Goal: Information Seeking & Learning: Compare options

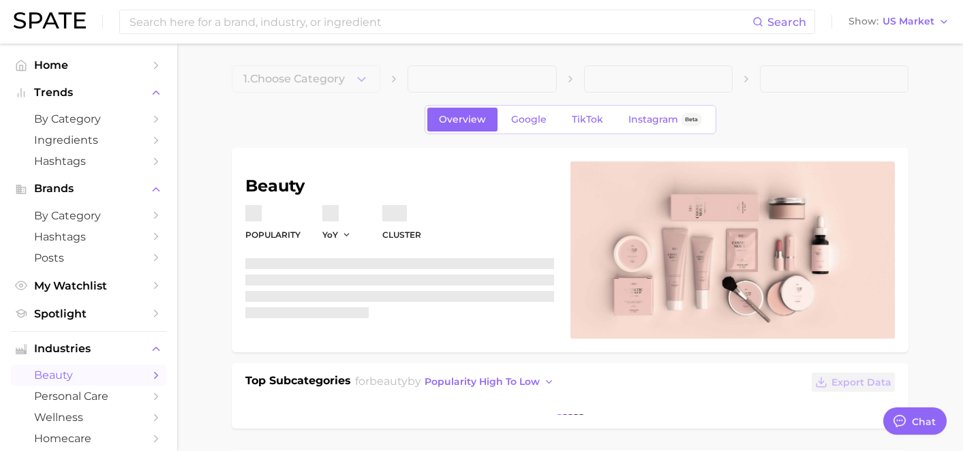
type textarea "x"
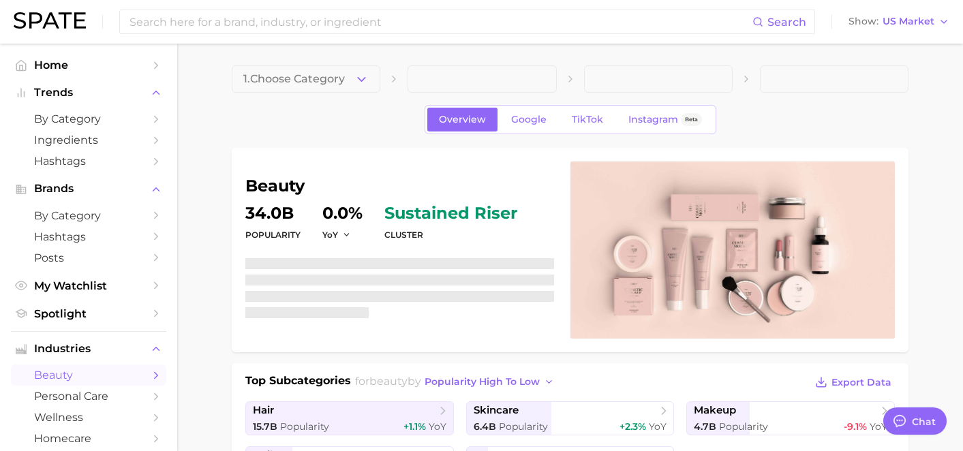
scroll to position [9493, 0]
click at [418, 20] on input at bounding box center [440, 21] width 624 height 23
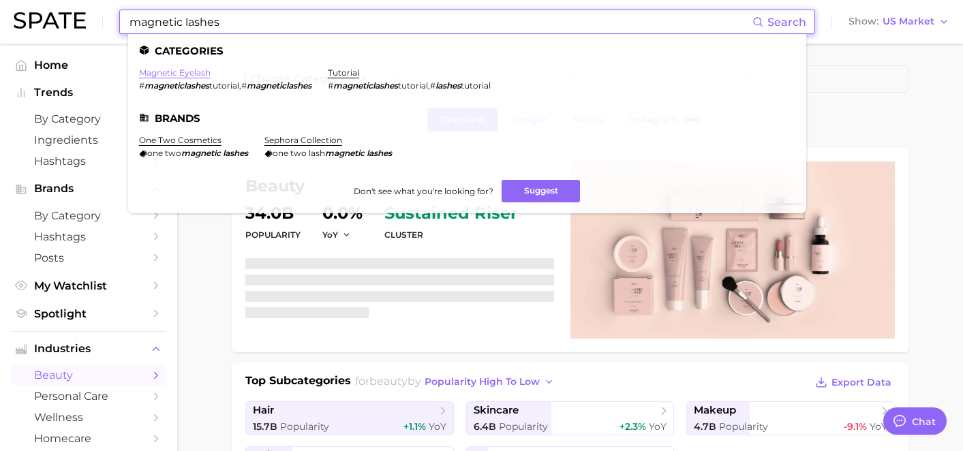
type input "magnetic lashes"
click at [193, 72] on link "magnetic eyelash" at bounding box center [175, 72] width 72 height 10
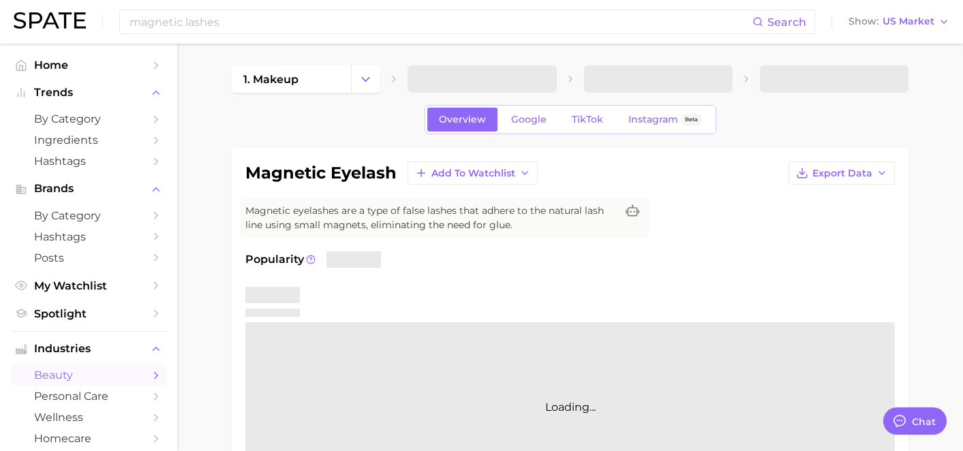
type textarea "x"
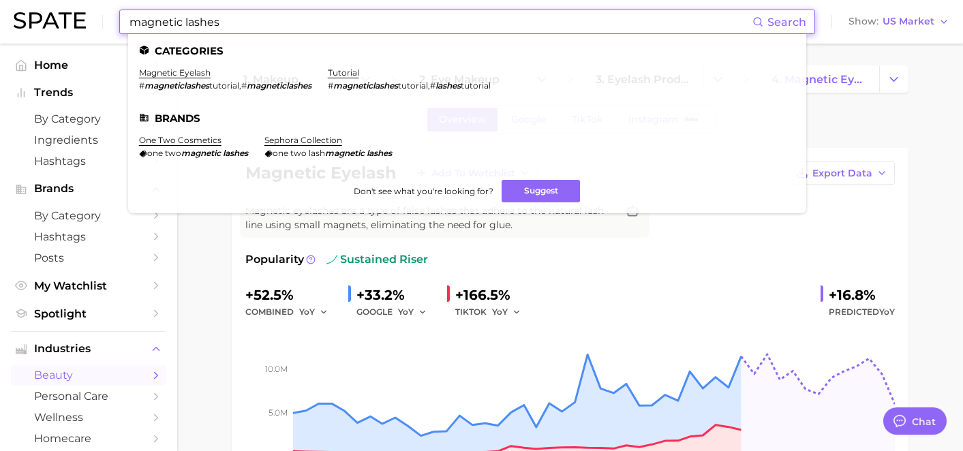
click at [237, 28] on input "magnetic lashes" at bounding box center [440, 21] width 624 height 23
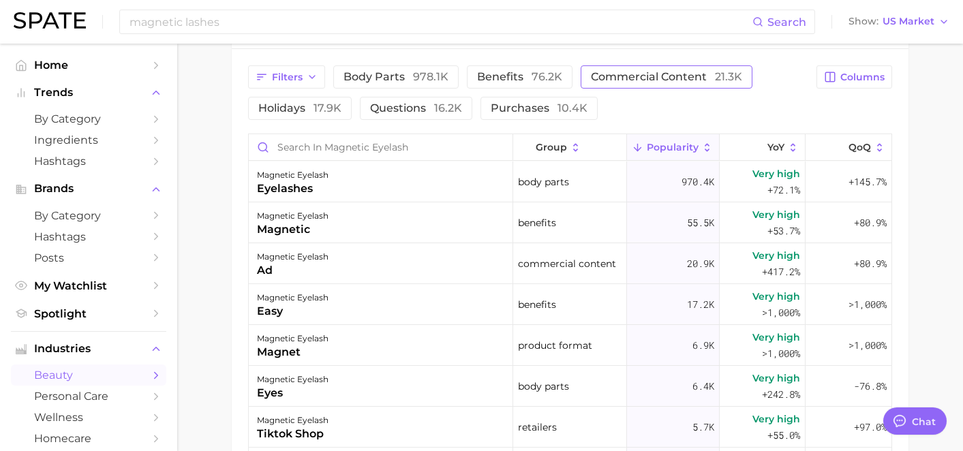
scroll to position [558, 0]
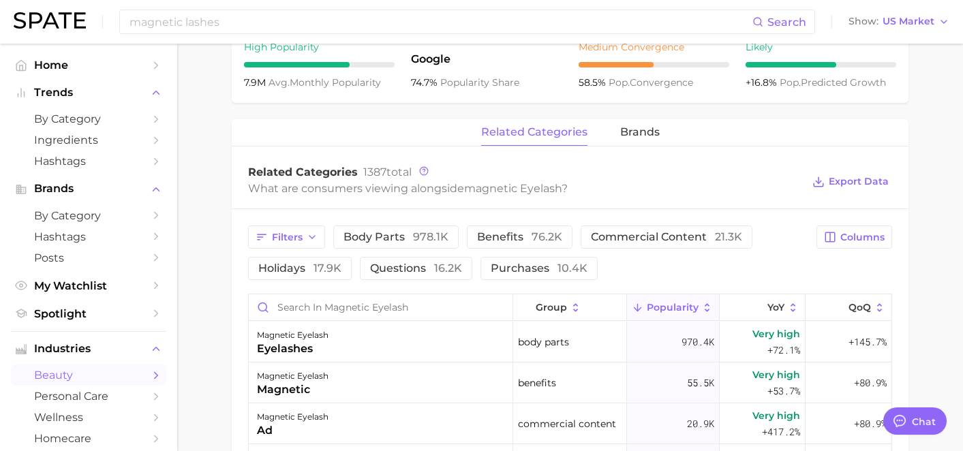
click at [660, 140] on div "related categories brands" at bounding box center [570, 132] width 677 height 27
click at [649, 134] on span "brands" at bounding box center [640, 132] width 40 height 12
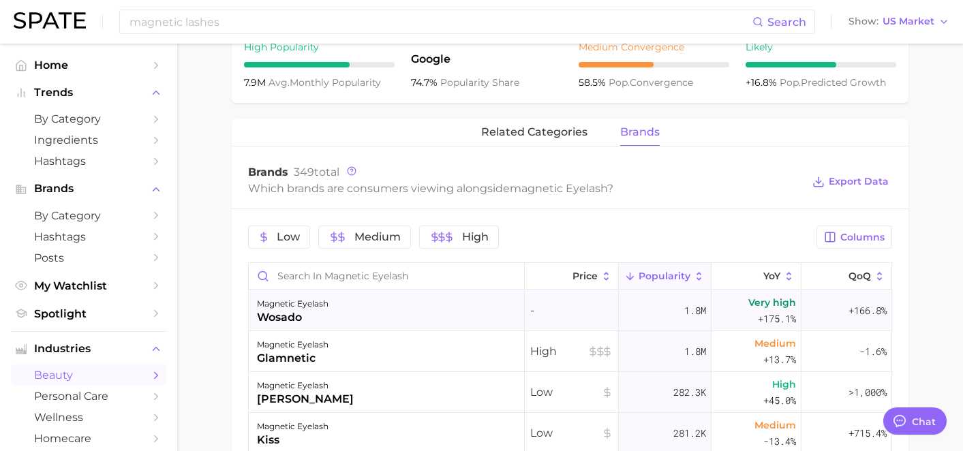
click at [338, 305] on div "magnetic eyelash wosado" at bounding box center [387, 310] width 276 height 41
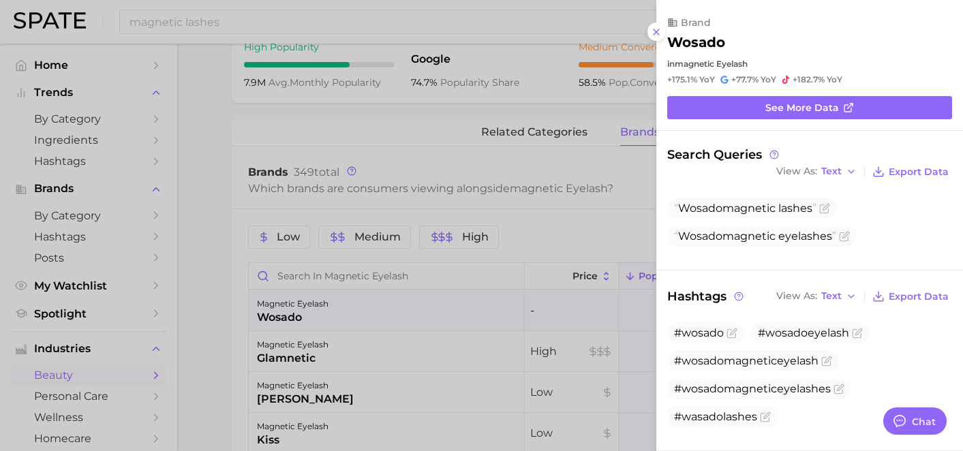
scroll to position [0, 0]
drag, startPoint x: 814, startPoint y: 208, endPoint x: 678, endPoint y: 210, distance: 136.4
click at [678, 210] on span "Wosado magnetic lashes" at bounding box center [745, 208] width 142 height 13
copy span "Wosado magnetic lashes"
click at [395, 344] on div at bounding box center [481, 225] width 963 height 451
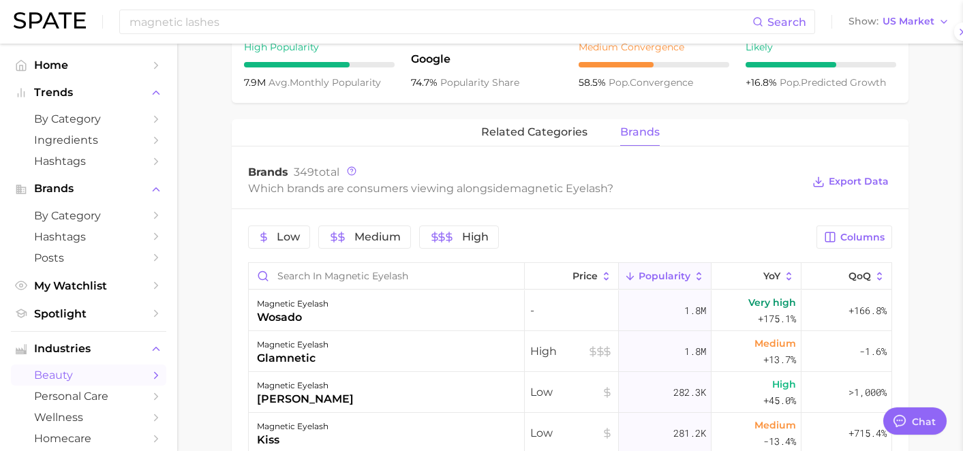
click at [395, 344] on div at bounding box center [481, 225] width 963 height 451
click at [395, 344] on div "magnetic eyelash glamnetic" at bounding box center [387, 351] width 276 height 41
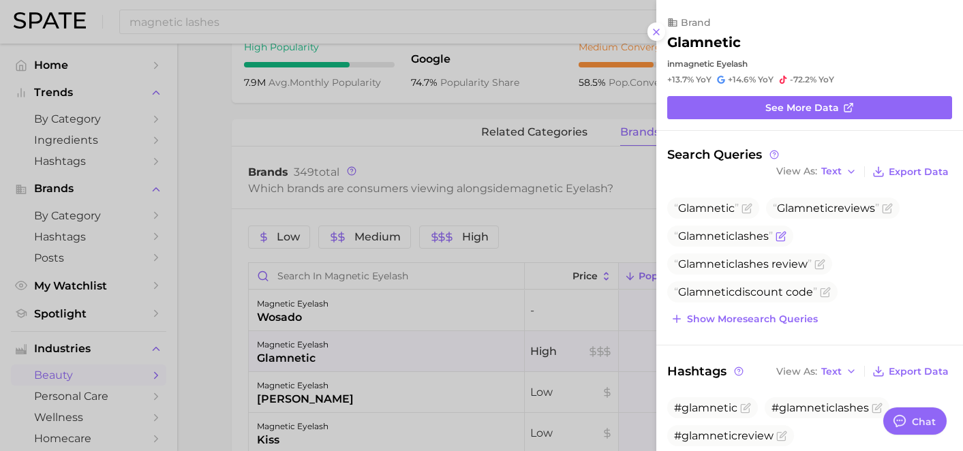
drag, startPoint x: 772, startPoint y: 238, endPoint x: 680, endPoint y: 238, distance: 92.0
click at [680, 238] on span "Glamnetic lashes" at bounding box center [723, 236] width 99 height 13
copy span "Glamnetic lashes"
